Goal: Information Seeking & Learning: Learn about a topic

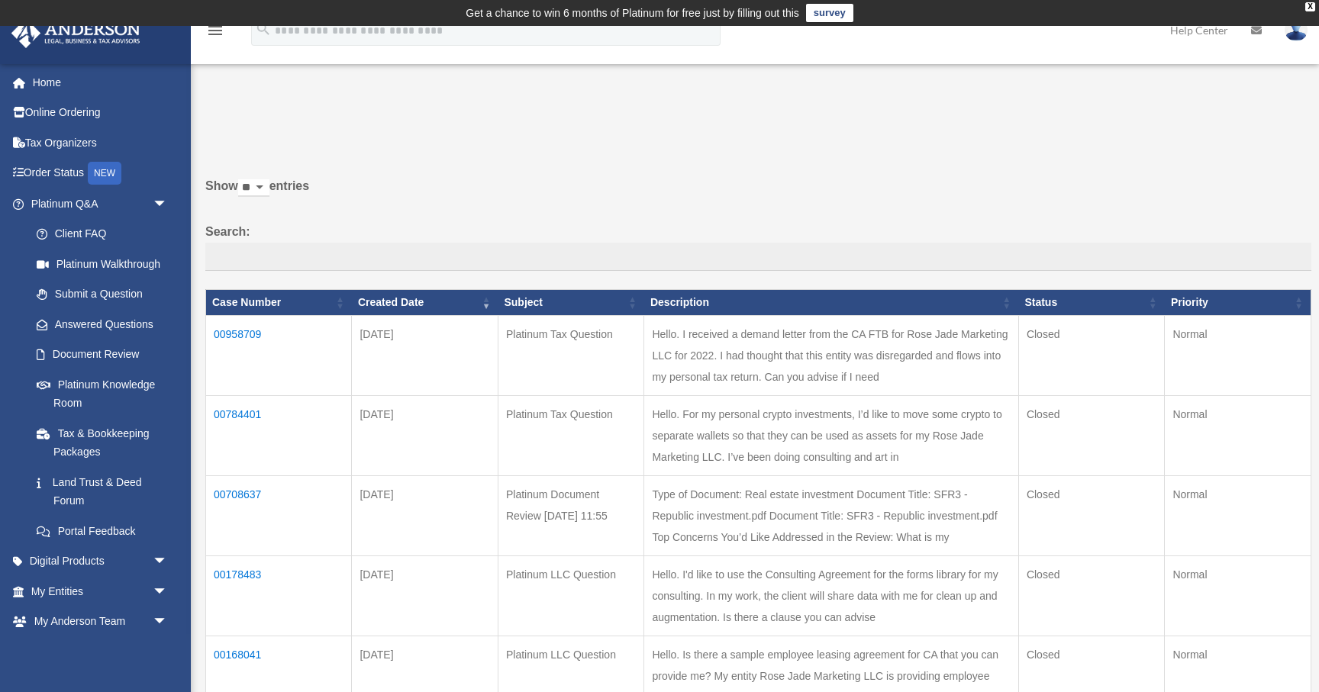
click at [1298, 31] on img at bounding box center [1296, 30] width 23 height 22
click at [1085, 63] on link "My Profile" at bounding box center [1067, 71] width 153 height 31
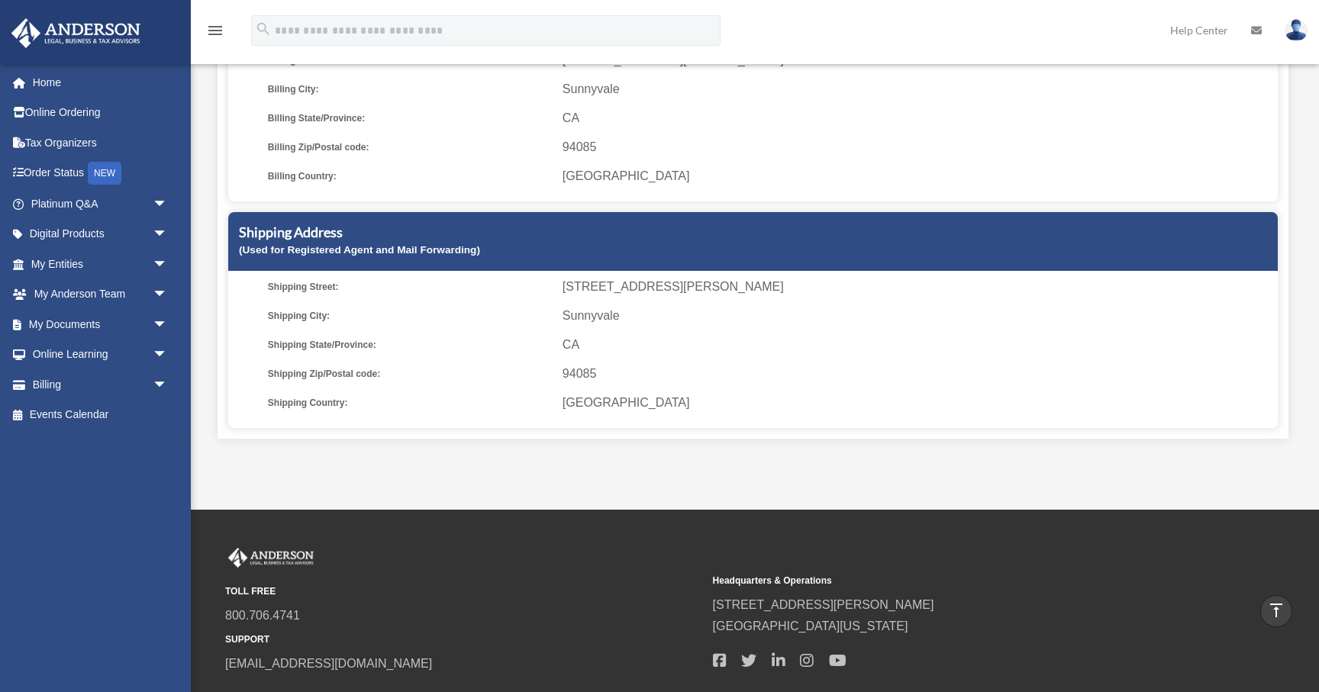
scroll to position [307, 0]
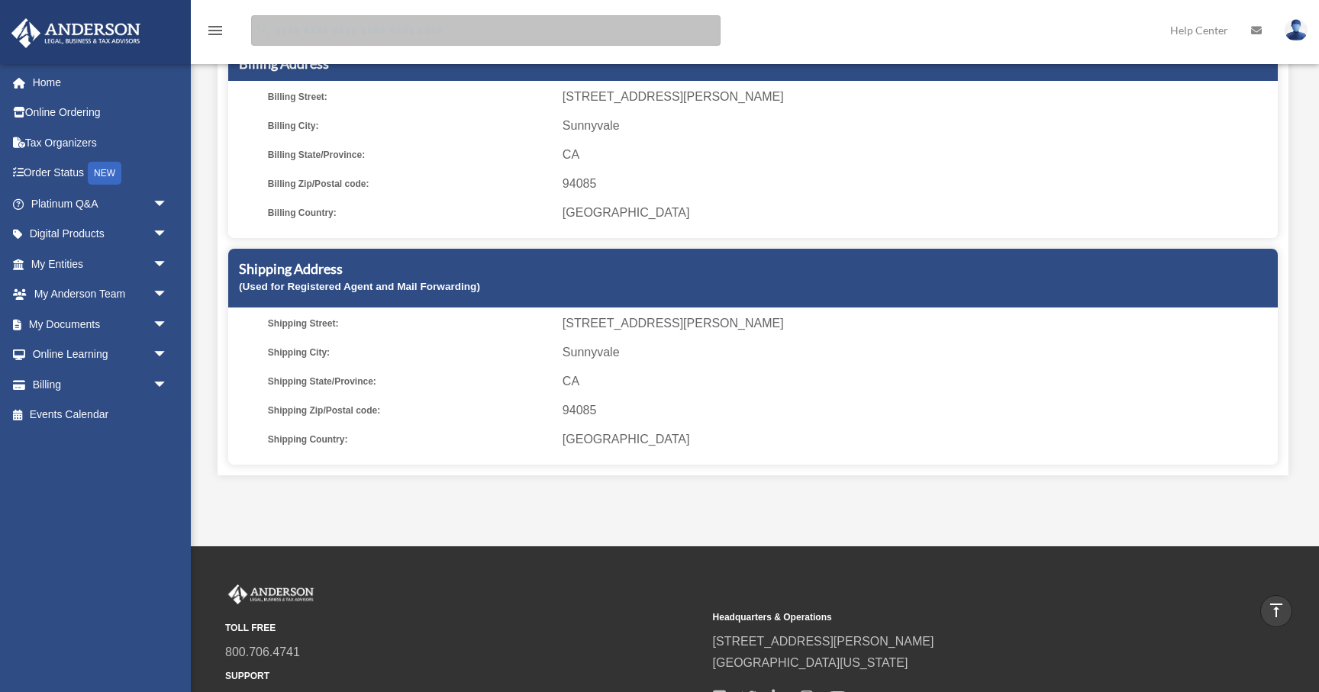
click at [347, 37] on input "search" at bounding box center [485, 30] width 469 height 31
type input "********"
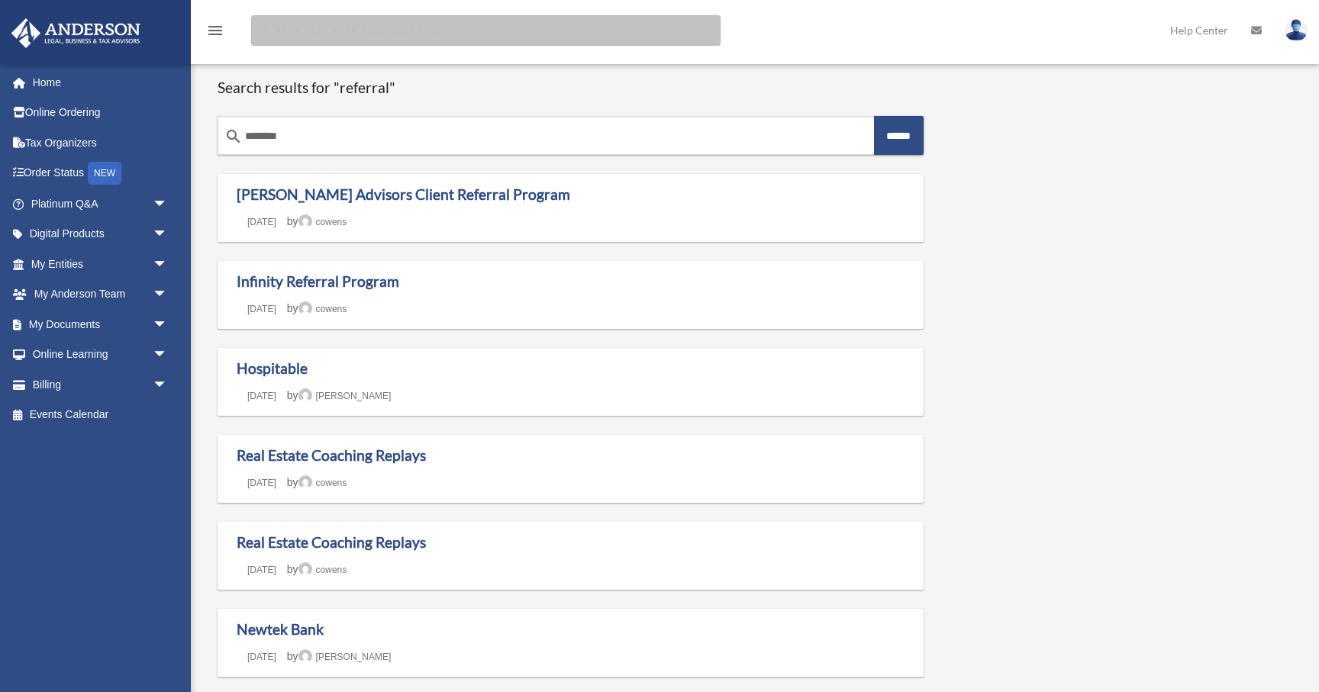
click at [659, 31] on input "Search for:" at bounding box center [485, 30] width 469 height 31
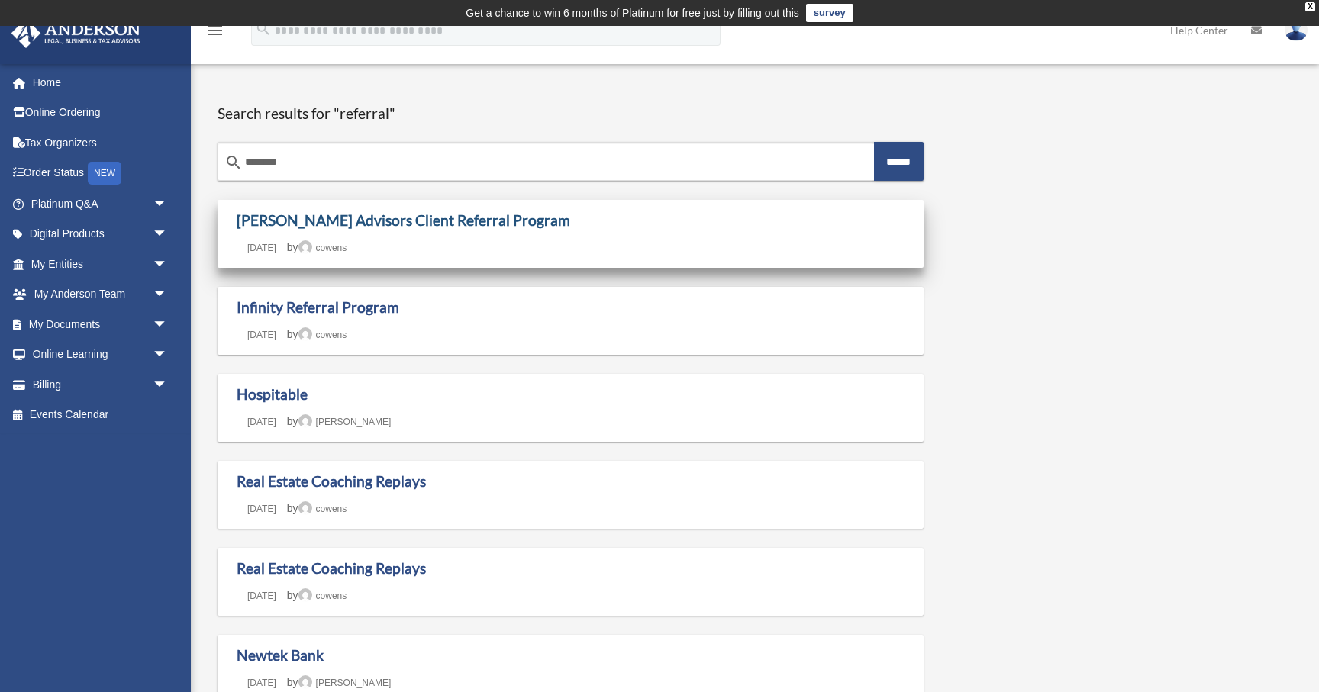
click at [477, 227] on link "[PERSON_NAME] Advisors Client Referral Program" at bounding box center [404, 220] width 334 height 18
click at [474, 218] on link "[PERSON_NAME] Advisors Client Referral Program" at bounding box center [404, 220] width 334 height 18
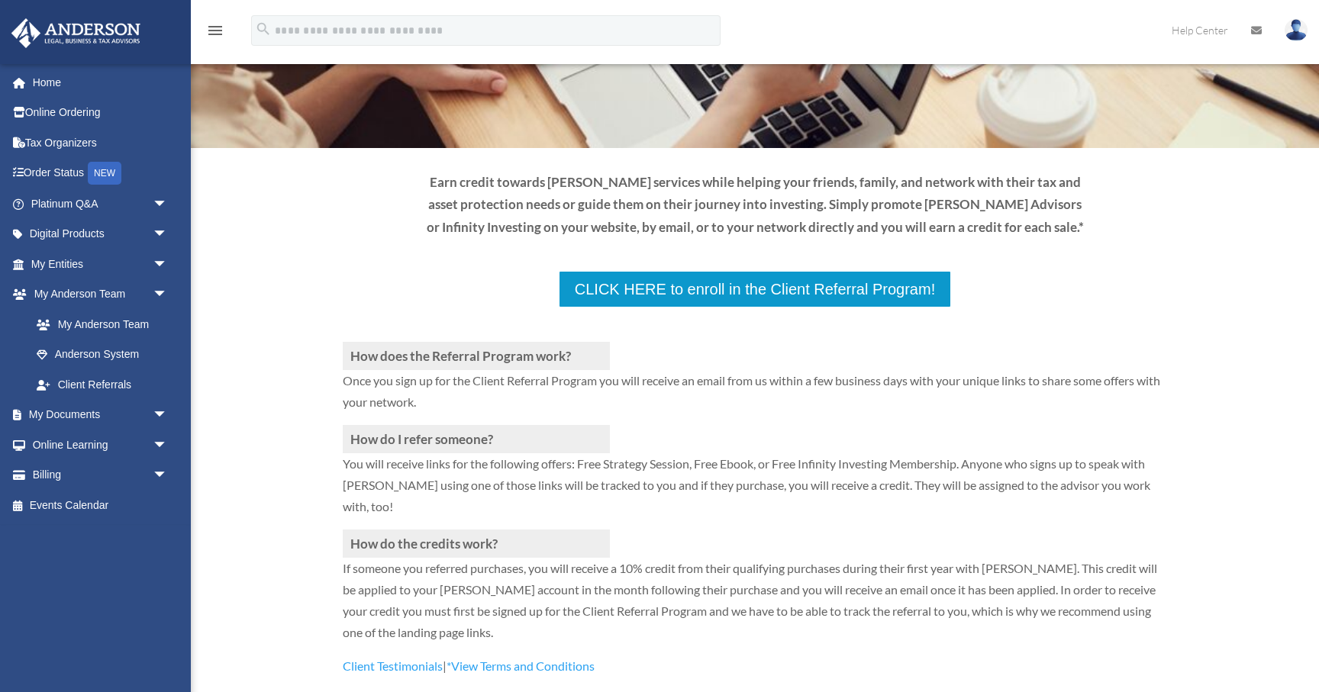
scroll to position [140, 0]
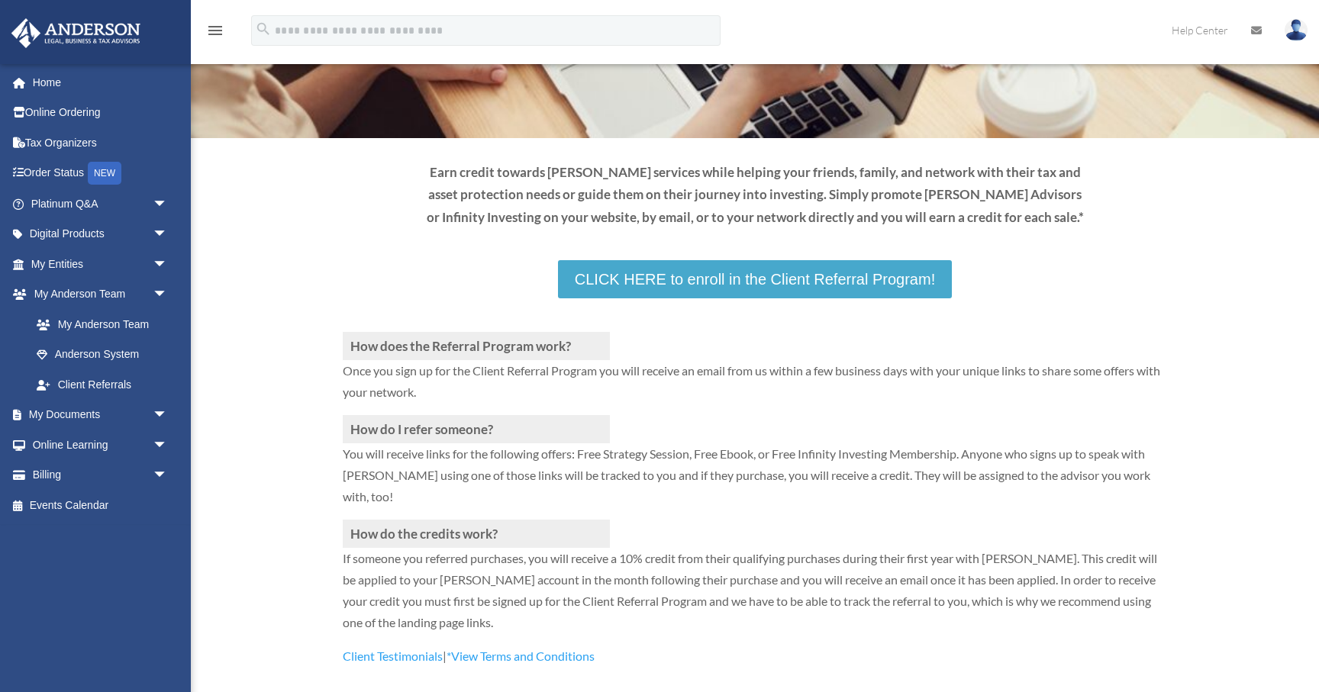
click at [710, 279] on link "CLICK HERE to enroll in the Client Referral Program!" at bounding box center [755, 279] width 394 height 38
